Goal: Information Seeking & Learning: Learn about a topic

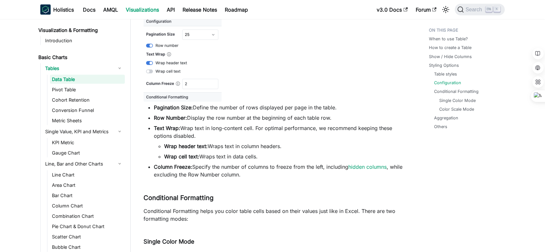
scroll to position [1434, 0]
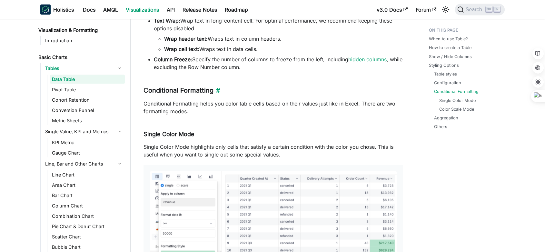
click at [166, 94] on h3 "Conditional Formatting ​" at bounding box center [274, 90] width 260 height 8
copy h3 "Conditional Formatting"
click at [296, 108] on p "Conditional Formatting helps you color table cells based on their values just l…" at bounding box center [274, 107] width 260 height 15
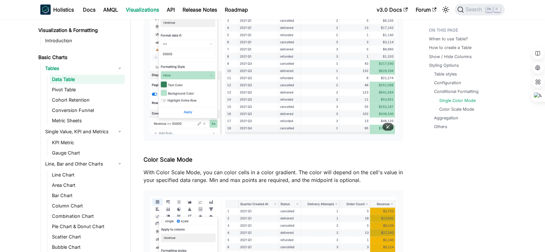
scroll to position [1685, 0]
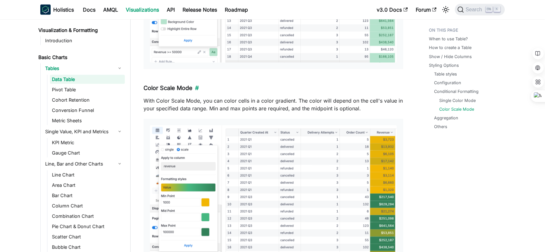
click at [145, 90] on h4 "Color Scale Mode ​" at bounding box center [274, 88] width 260 height 7
click at [168, 90] on h4 "Color Scale Mode ​" at bounding box center [274, 88] width 260 height 7
click at [230, 112] on p "With Color Scale Mode, you can color cells in a color gradient. The color will …" at bounding box center [274, 104] width 260 height 15
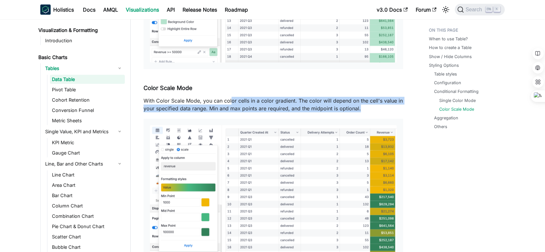
drag, startPoint x: 232, startPoint y: 97, endPoint x: 371, endPoint y: 108, distance: 139.5
click at [371, 108] on p "With Color Scale Mode, you can color cells in a color gradient. The color will …" at bounding box center [274, 104] width 260 height 15
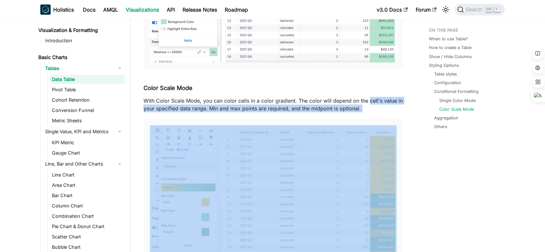
drag, startPoint x: 371, startPoint y: 108, endPoint x: 369, endPoint y: 103, distance: 5.6
click at [369, 103] on p "With Color Scale Mode, you can color cells in a color gradient. The color will …" at bounding box center [274, 104] width 260 height 15
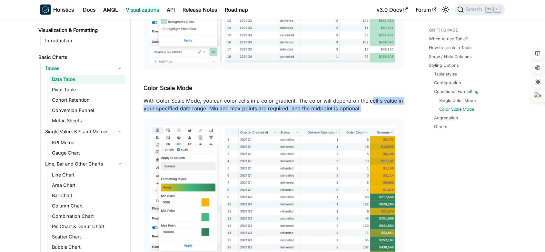
drag, startPoint x: 369, startPoint y: 103, endPoint x: 370, endPoint y: 109, distance: 6.5
click at [370, 109] on p "With Color Scale Mode, you can color cells in a color gradient. The color will …" at bounding box center [274, 104] width 260 height 15
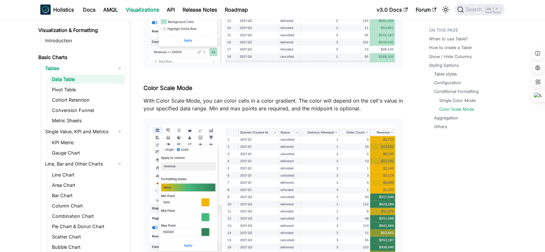
click at [289, 99] on p "With Color Scale Mode, you can color cells in a color gradient. The color will …" at bounding box center [274, 104] width 260 height 15
click at [287, 100] on p "With Color Scale Mode, you can color cells in a color gradient. The color will …" at bounding box center [274, 104] width 260 height 15
click at [363, 105] on p "With Color Scale Mode, you can color cells in a color gradient. The color will …" at bounding box center [274, 104] width 260 height 15
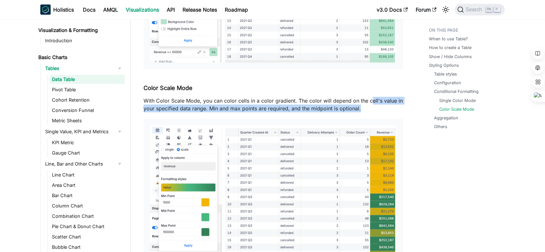
drag, startPoint x: 369, startPoint y: 103, endPoint x: 374, endPoint y: 112, distance: 10.8
click at [374, 112] on p "With Color Scale Mode, you can color cells in a color gradient. The color will …" at bounding box center [274, 104] width 260 height 15
click at [383, 106] on p "With Color Scale Mode, you can color cells in a color gradient. The color will …" at bounding box center [274, 104] width 260 height 15
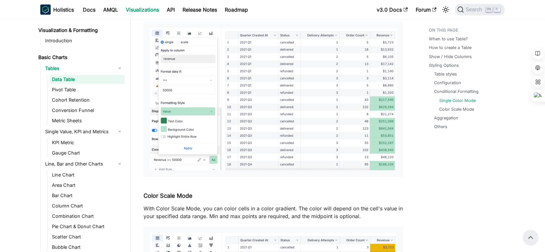
scroll to position [1505, 0]
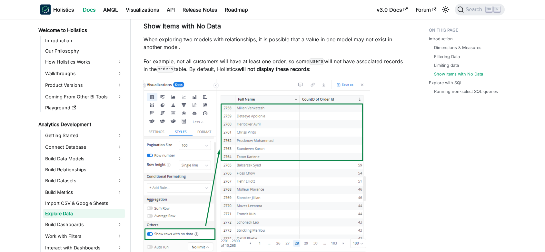
scroll to position [13, 0]
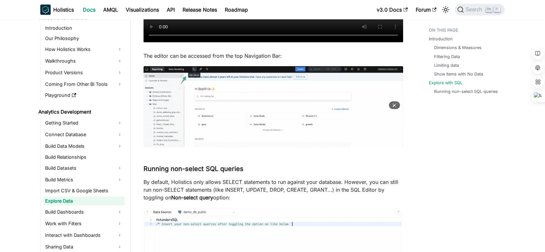
scroll to position [2306, 0]
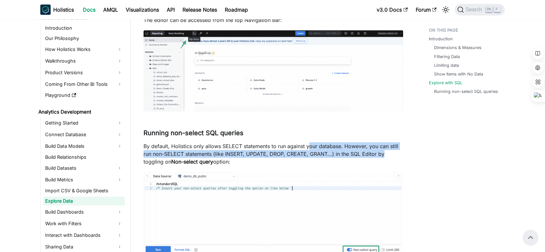
drag, startPoint x: 309, startPoint y: 146, endPoint x: 389, endPoint y: 153, distance: 80.3
click at [389, 153] on p "By default, Holistics only allows SELECT statements to run against your databas…" at bounding box center [274, 153] width 260 height 23
